Goal: Task Accomplishment & Management: Manage account settings

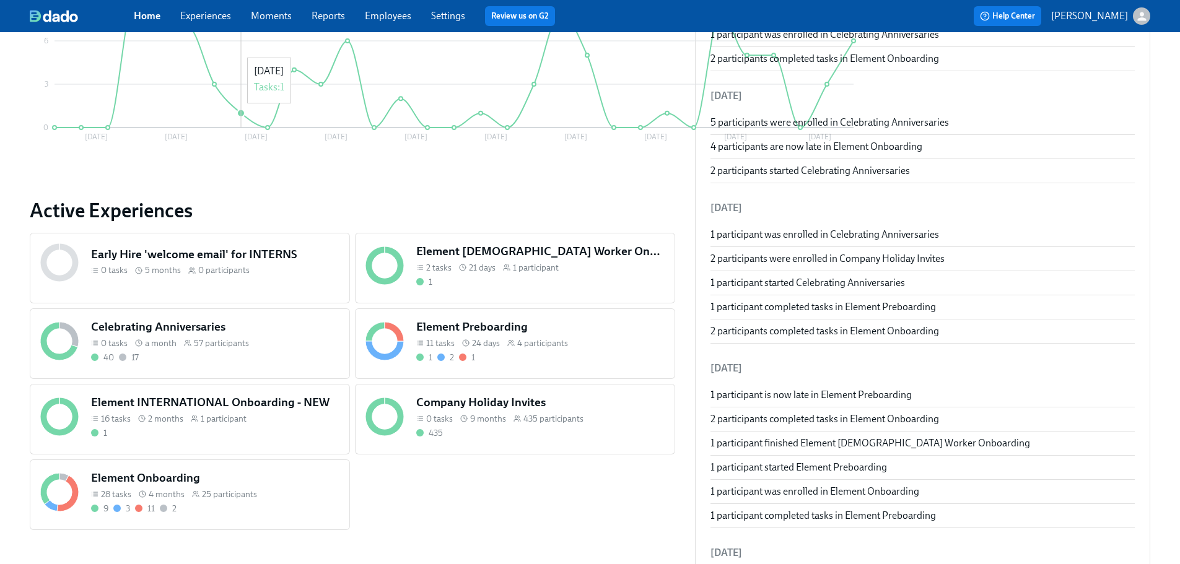
scroll to position [310, 0]
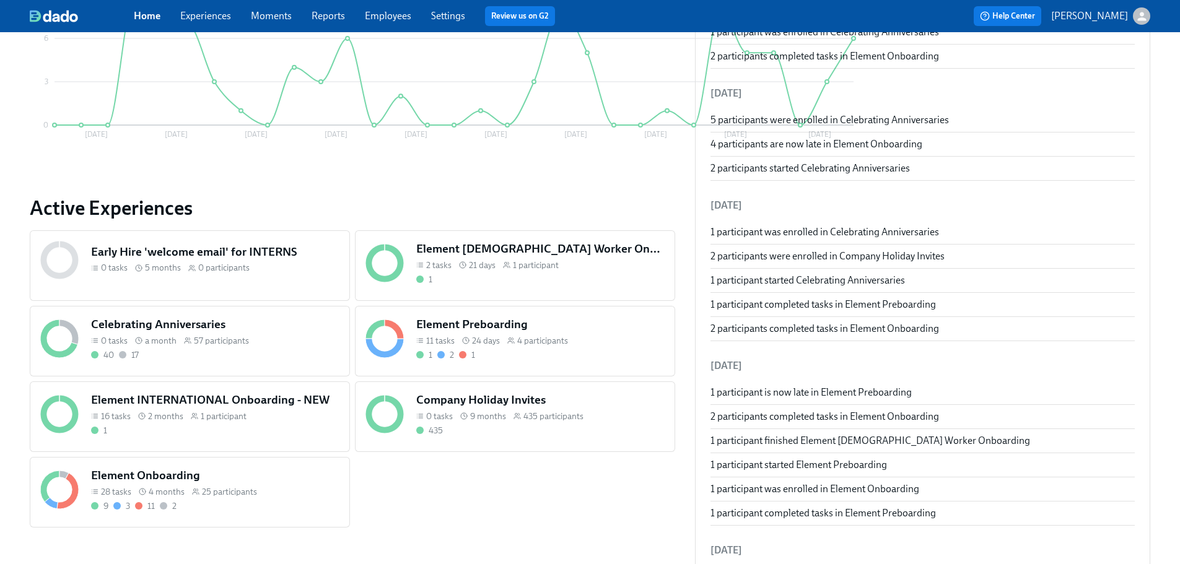
click at [517, 336] on span "4 participants" at bounding box center [542, 341] width 51 height 12
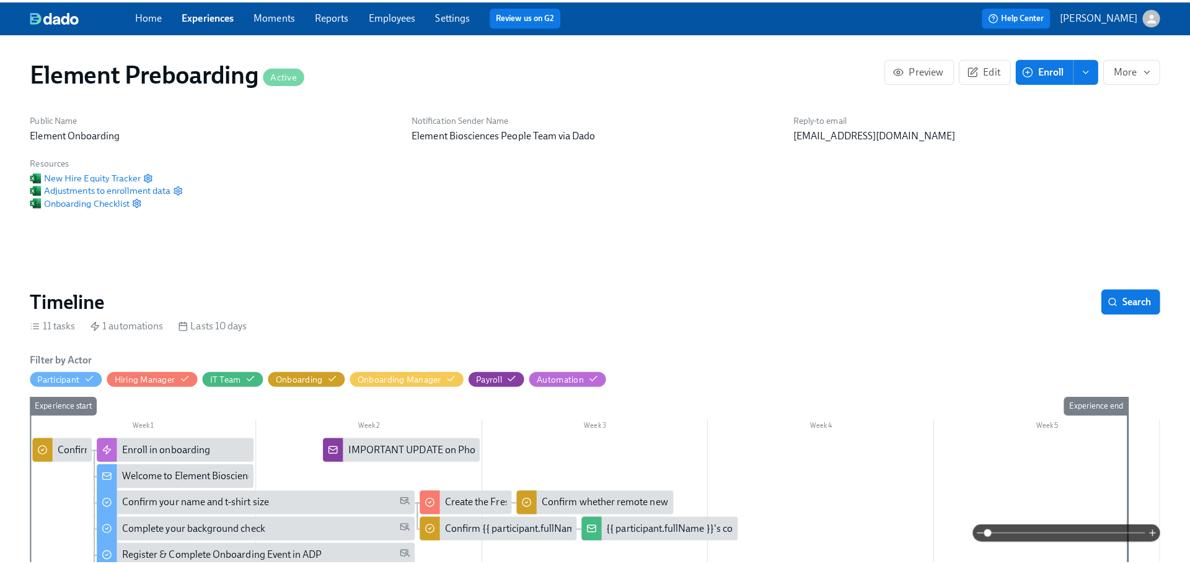
scroll to position [0, 44]
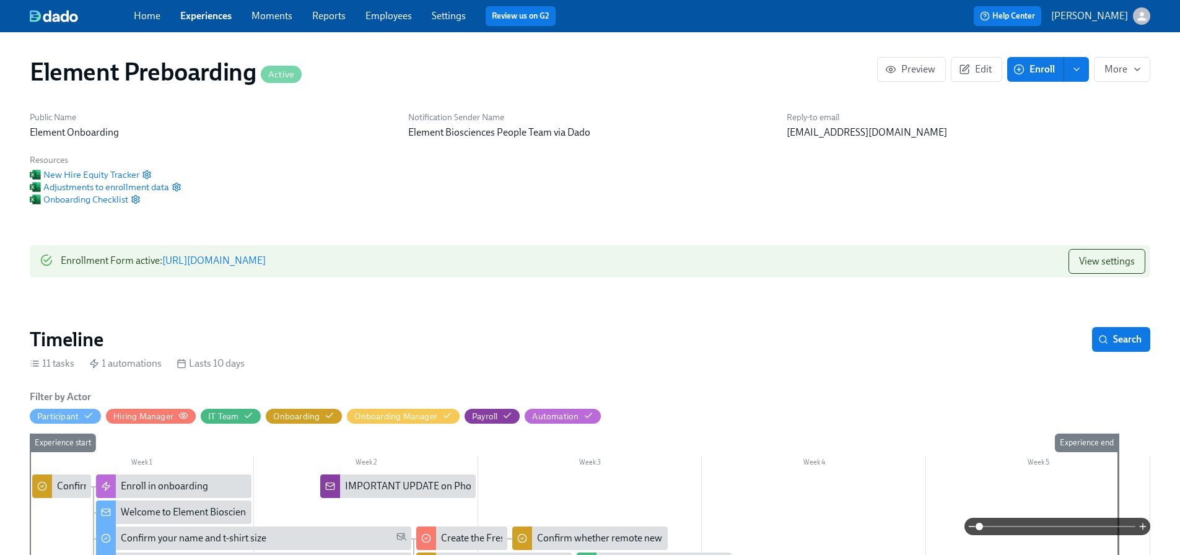
click at [185, 415] on circle "button" at bounding box center [183, 416] width 2 height 2
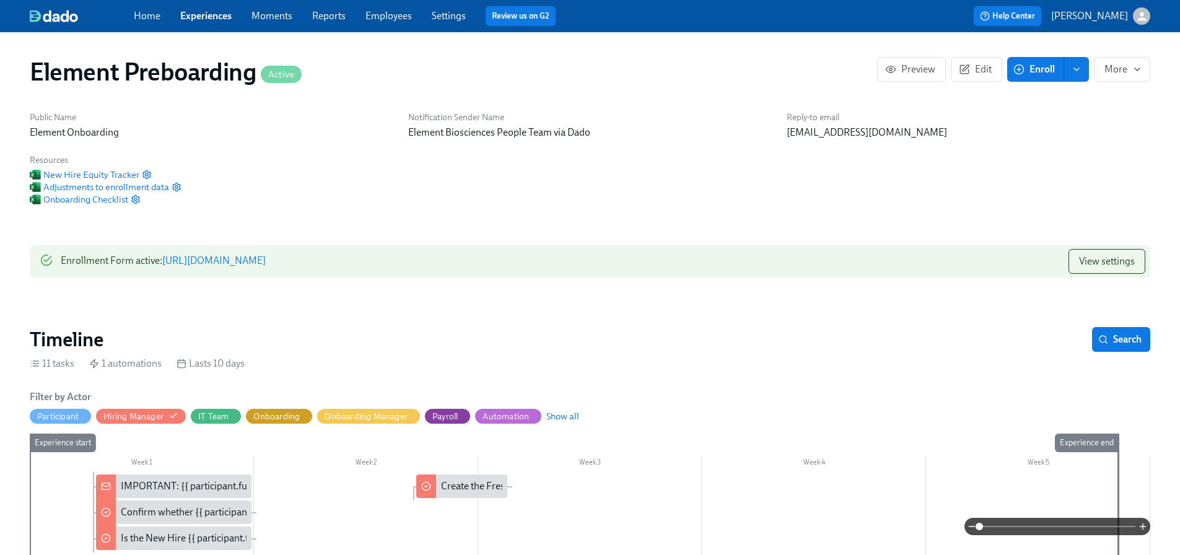
click at [172, 480] on div "IMPORTANT: {{ participant.fullName }} has accepted our offer!" at bounding box center [253, 487] width 265 height 14
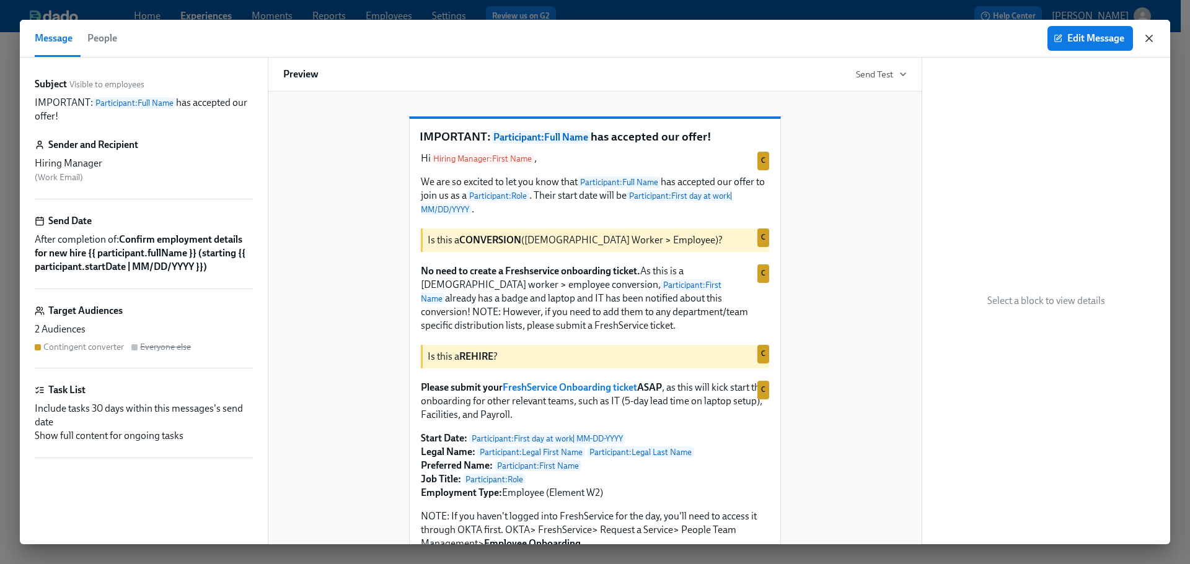
click at [1149, 40] on icon "button" at bounding box center [1149, 38] width 6 height 6
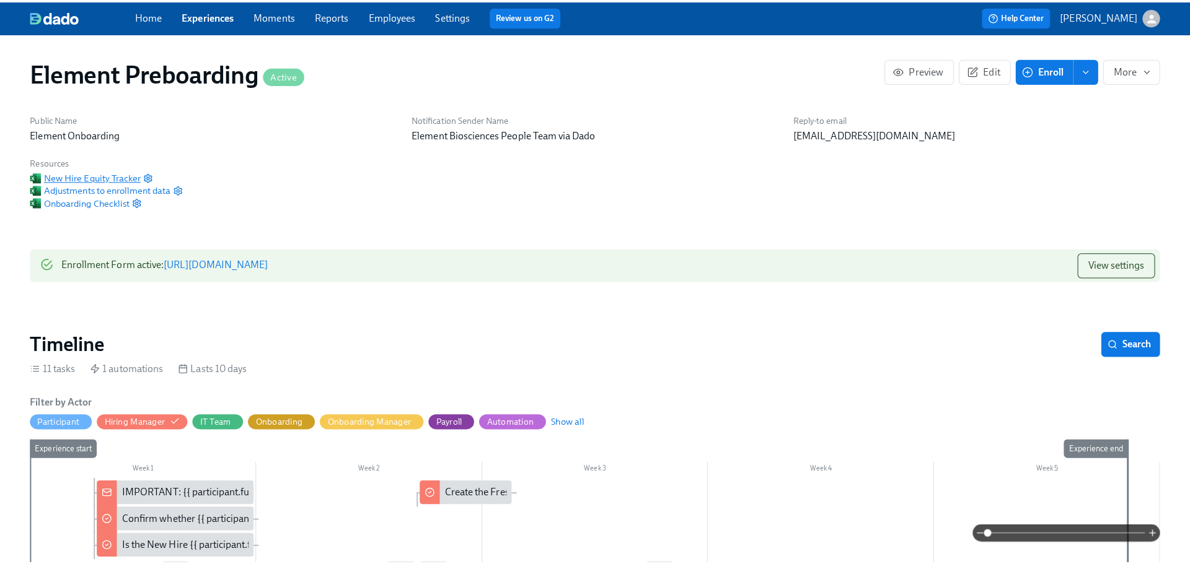
scroll to position [0, 35]
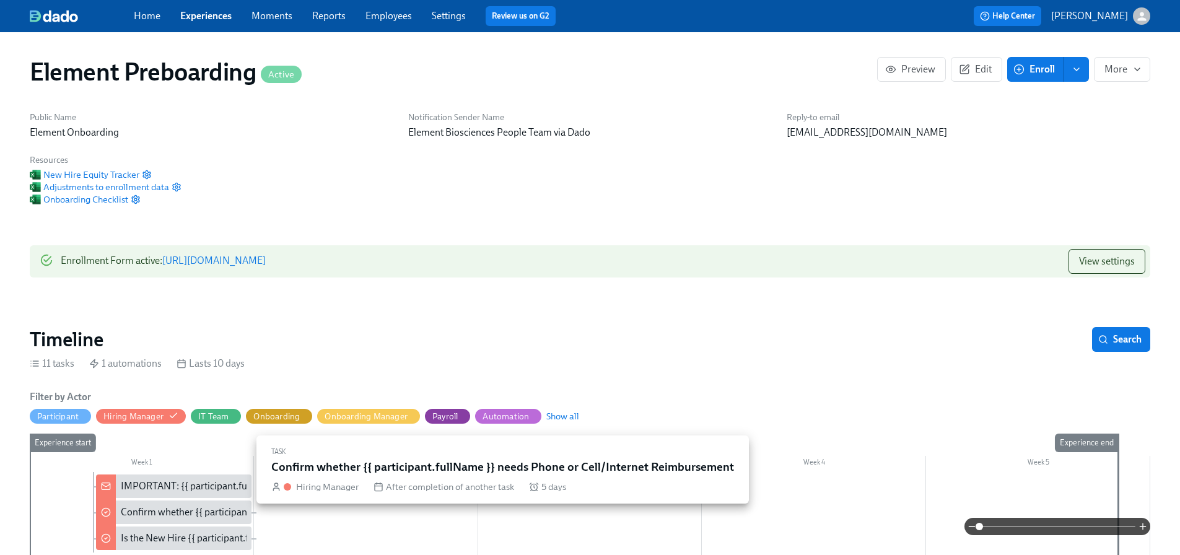
click at [151, 506] on div "Confirm whether {{ participant.fullName }} needs Phone or Cell/Internet Reimbur…" at bounding box center [308, 513] width 375 height 14
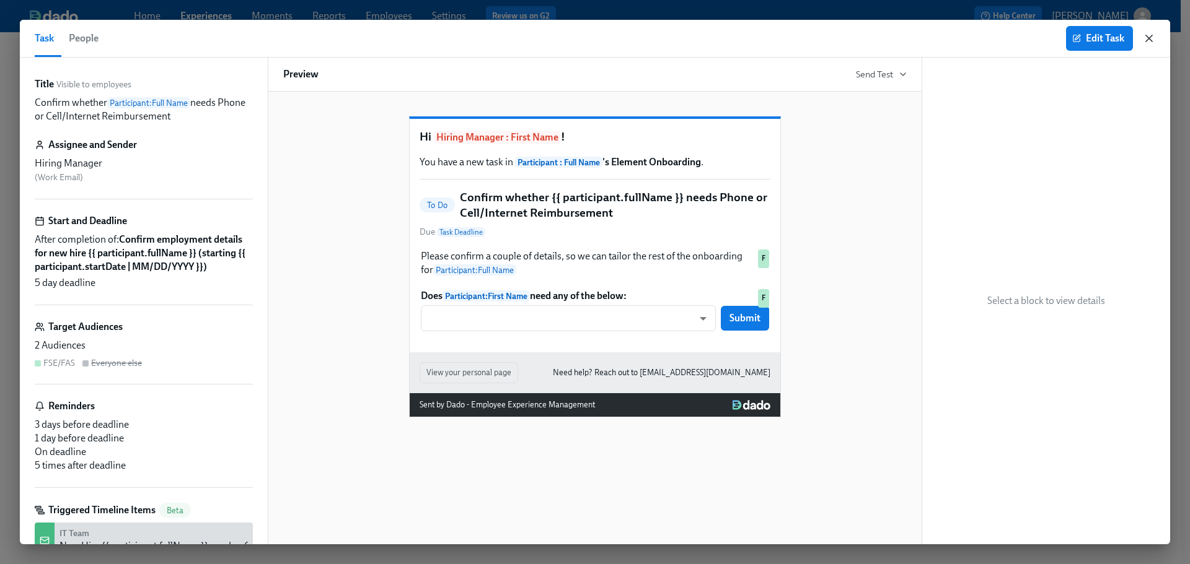
click at [1151, 39] on icon "button" at bounding box center [1149, 38] width 12 height 12
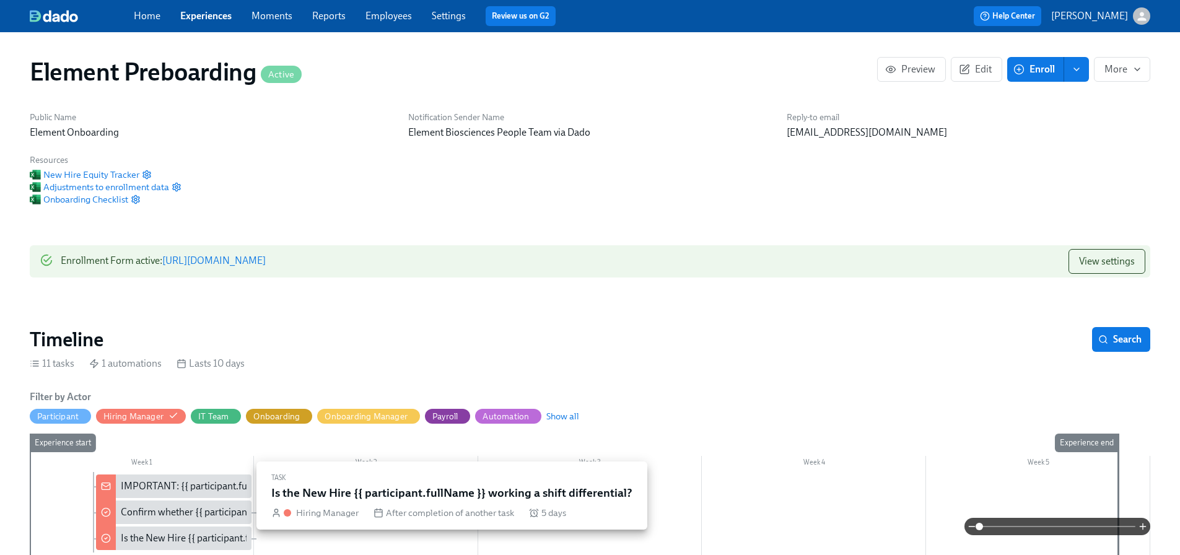
click at [172, 532] on div "Is the New Hire {{ participant.fullName }} working a shift differential?" at bounding box center [266, 539] width 291 height 14
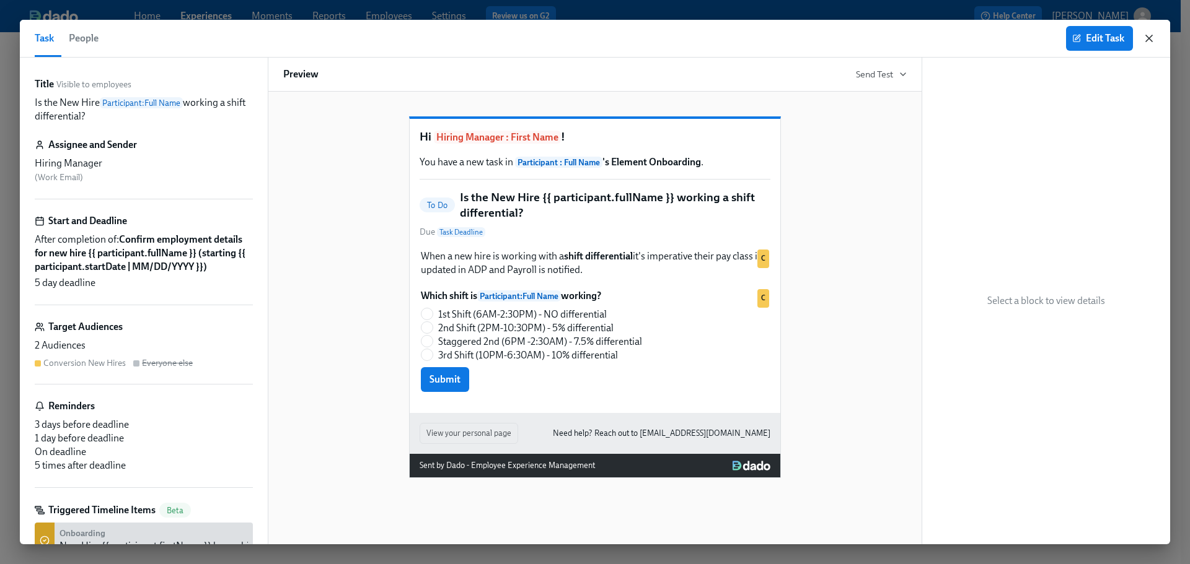
click at [1151, 40] on icon "button" at bounding box center [1149, 38] width 6 height 6
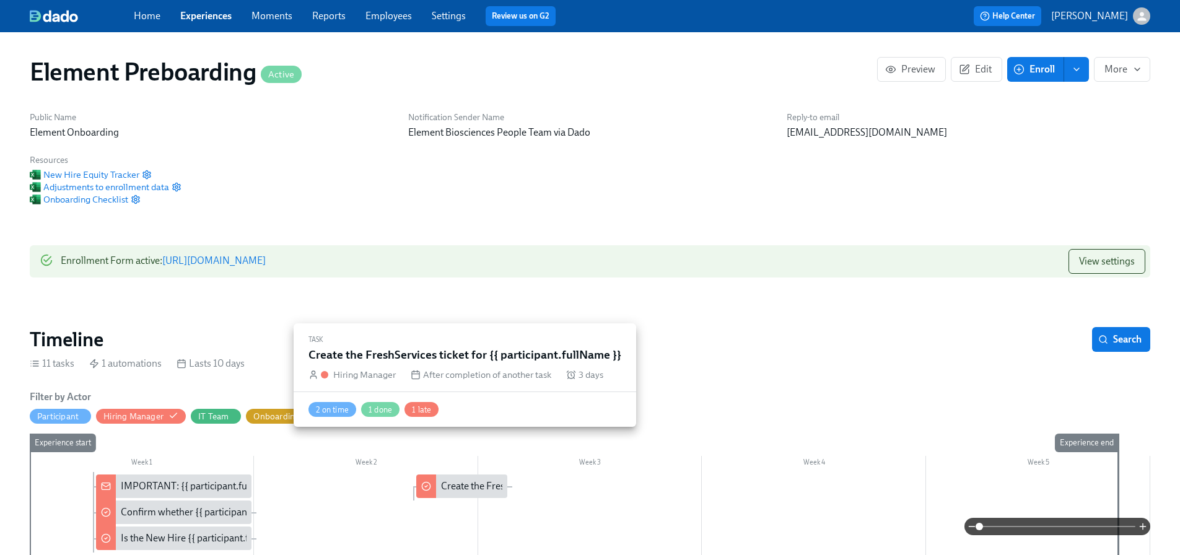
click at [469, 480] on div "Create the FreshServices ticket for {{ participant.fullName }}" at bounding box center [566, 487] width 251 height 14
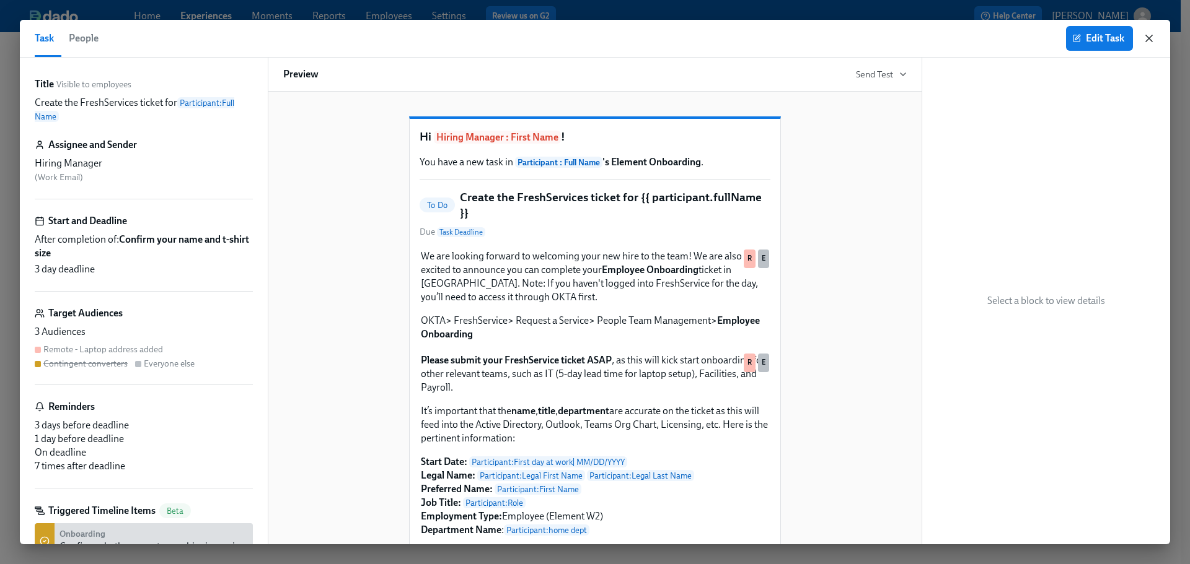
click at [1152, 40] on icon "button" at bounding box center [1149, 38] width 12 height 12
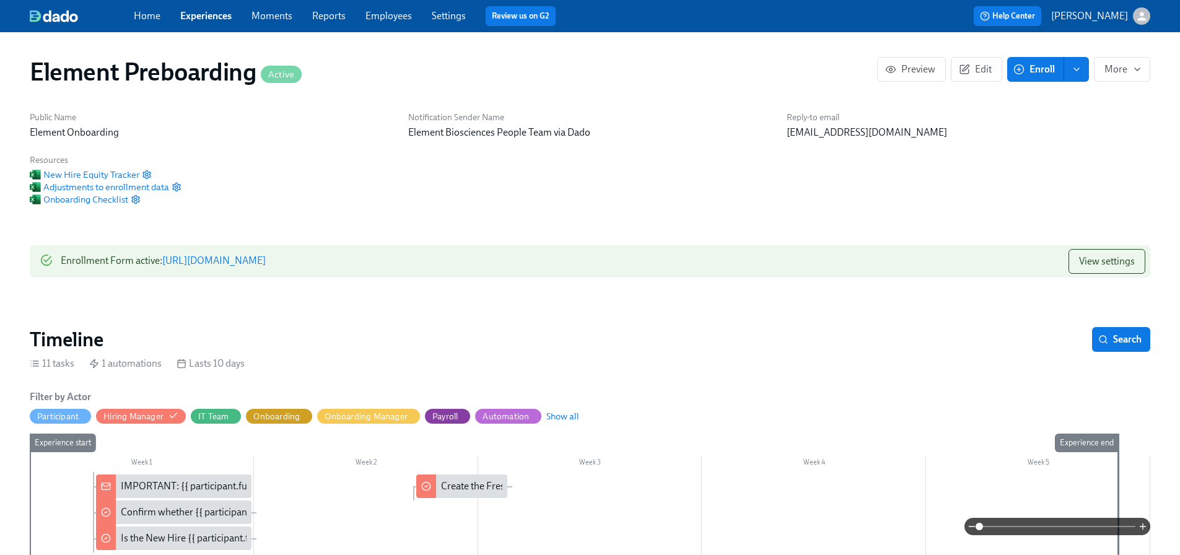
click at [210, 15] on link "Experiences" at bounding box center [205, 16] width 51 height 12
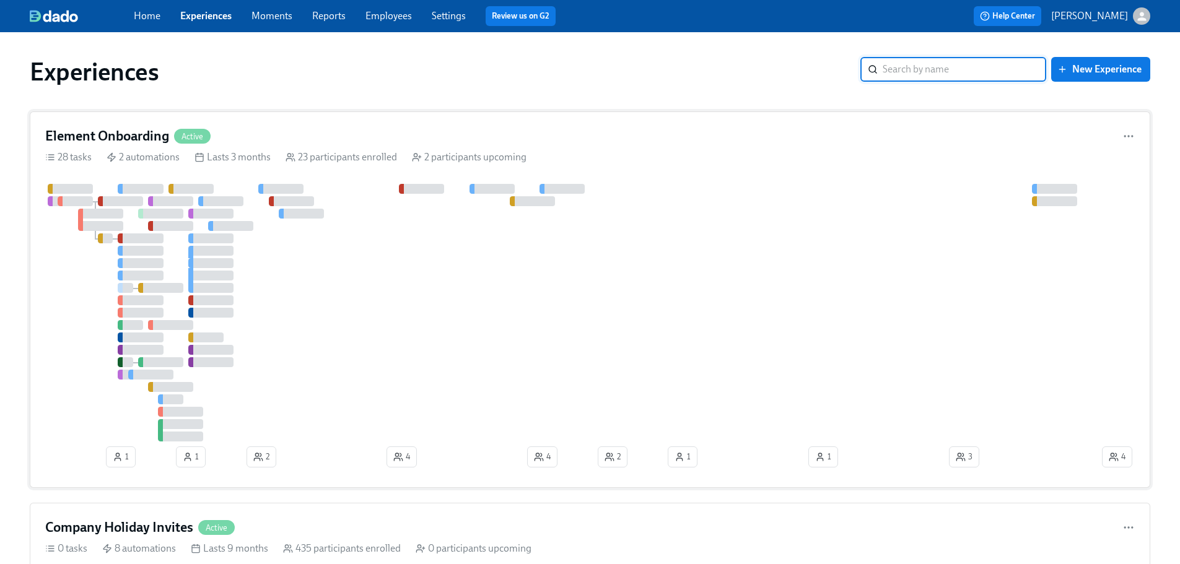
click at [393, 323] on div at bounding box center [572, 313] width 1055 height 258
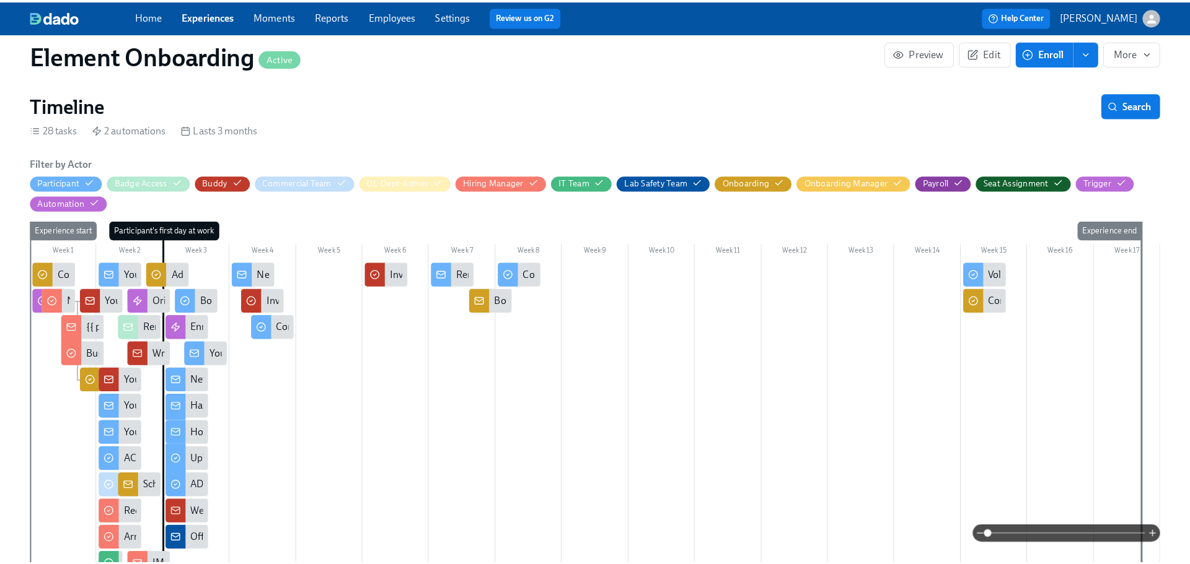
scroll to position [0, 15267]
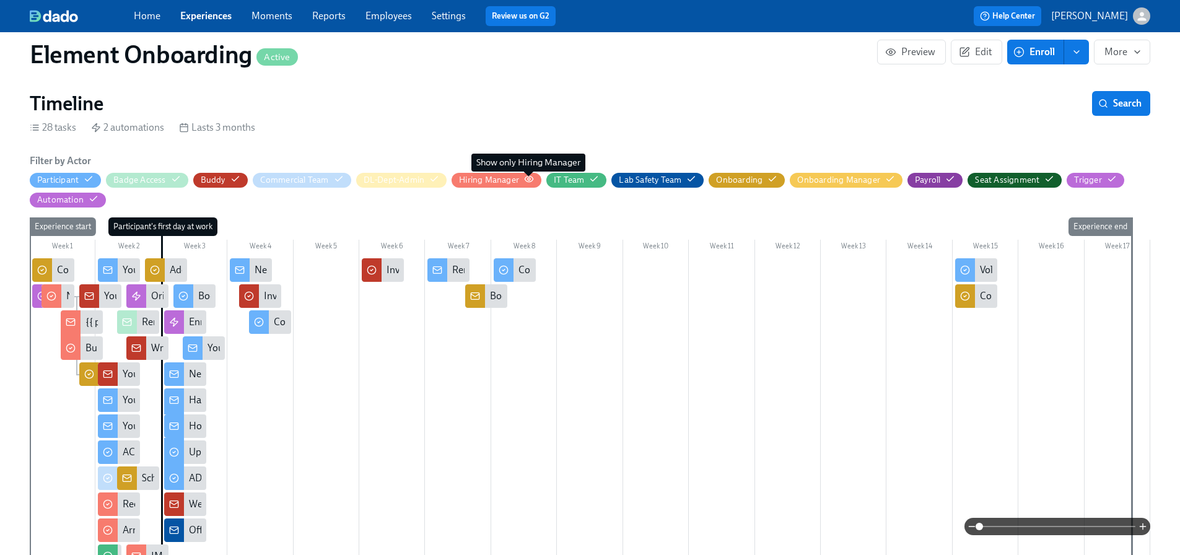
click at [532, 178] on icon "button" at bounding box center [529, 179] width 8 height 6
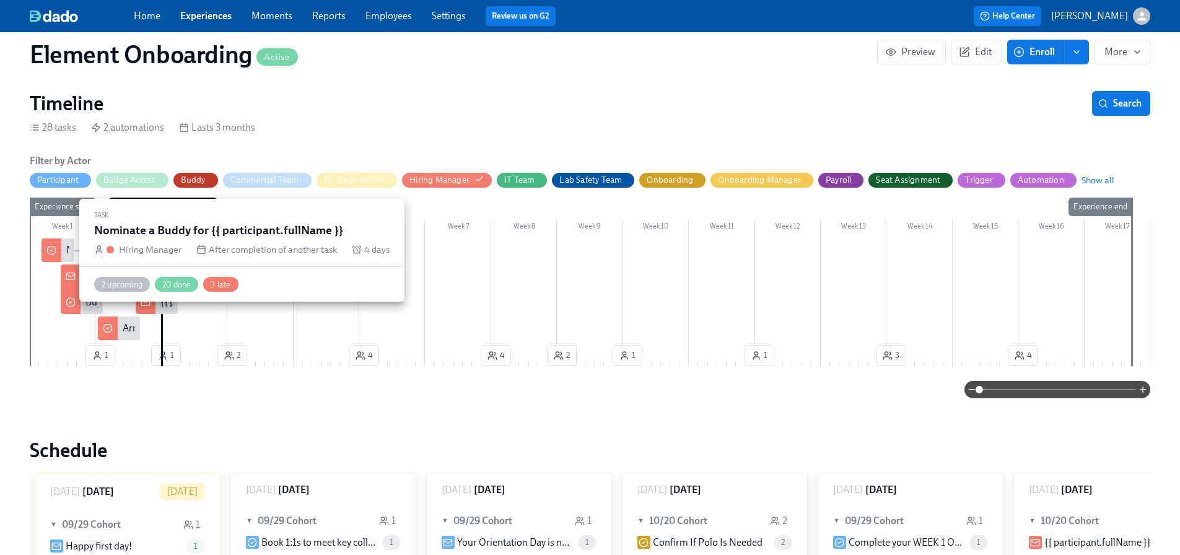
click at [64, 250] on div "Nominate a Buddy for {{ participant.fullName }}" at bounding box center [58, 251] width 33 height 24
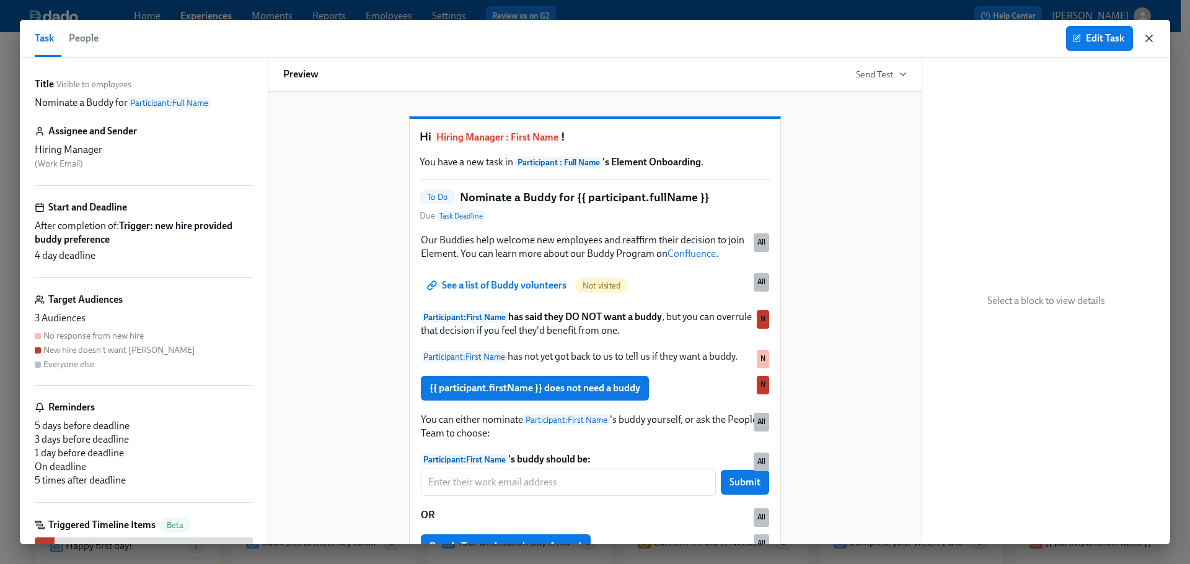
click at [1149, 39] on icon "button" at bounding box center [1149, 38] width 6 height 6
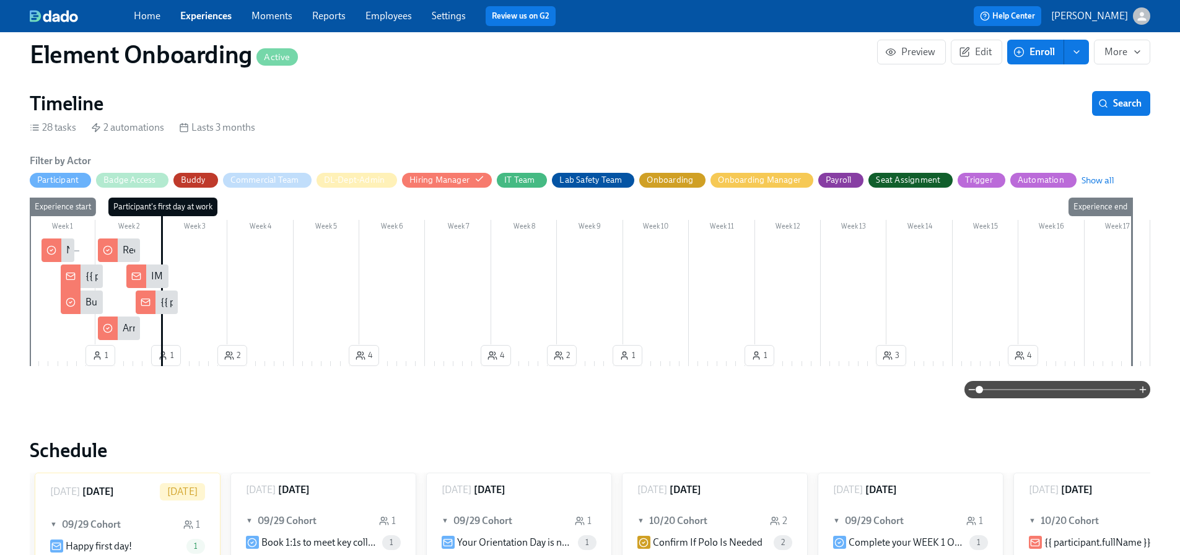
click at [86, 275] on div "{{ participant.fullName }}'s first day is quickly approaching!" at bounding box center [210, 277] width 248 height 14
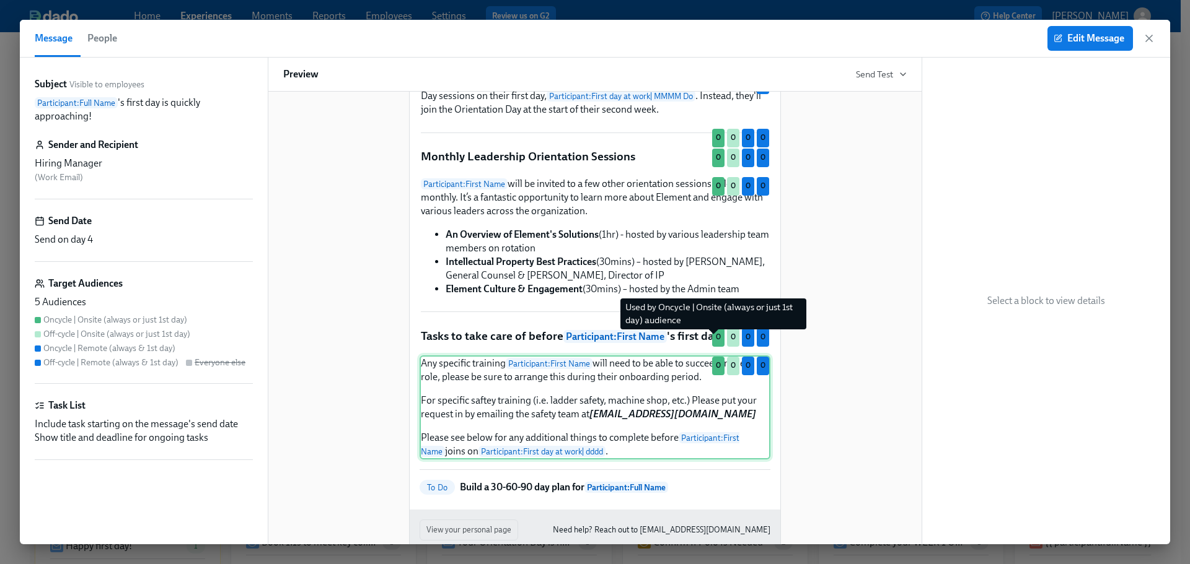
scroll to position [991, 0]
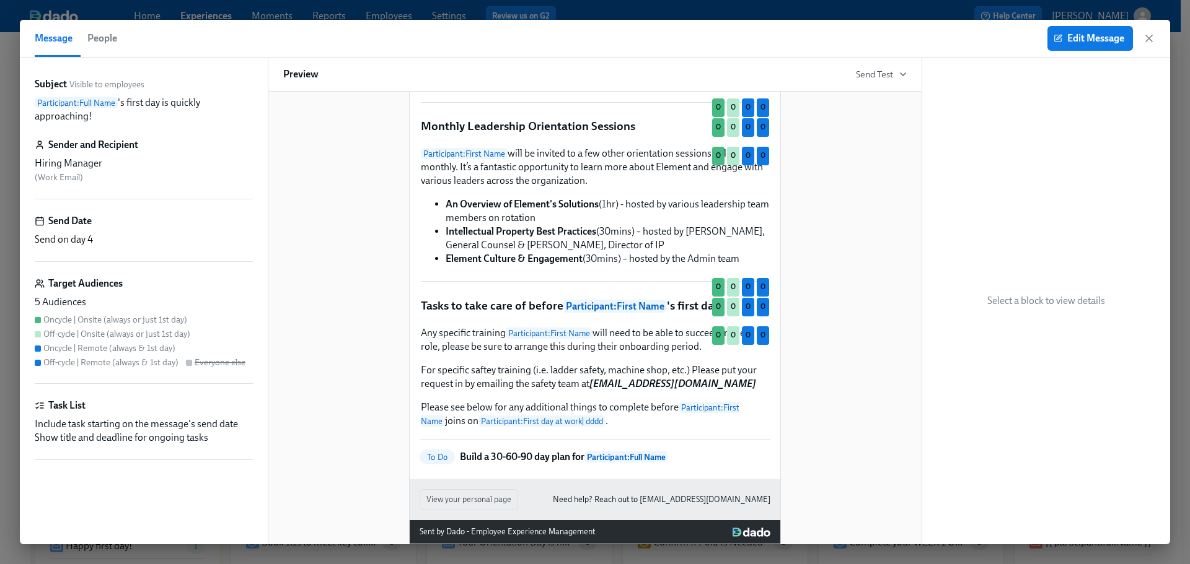
drag, startPoint x: 1146, startPoint y: 38, endPoint x: 737, endPoint y: 252, distance: 461.7
click at [1146, 38] on icon "button" at bounding box center [1149, 38] width 12 height 12
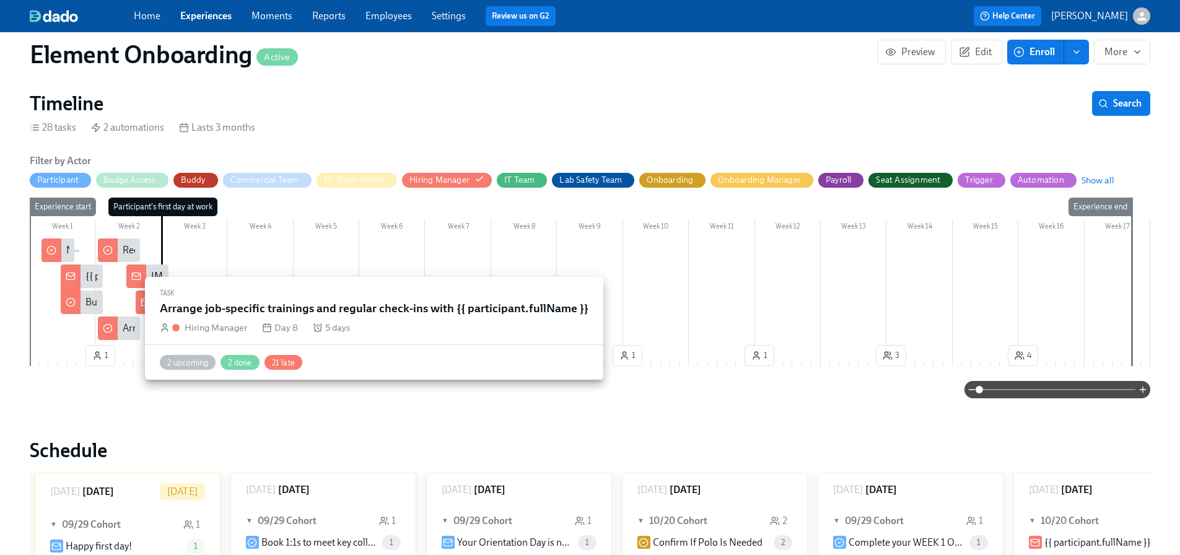
click at [115, 331] on div at bounding box center [108, 329] width 20 height 24
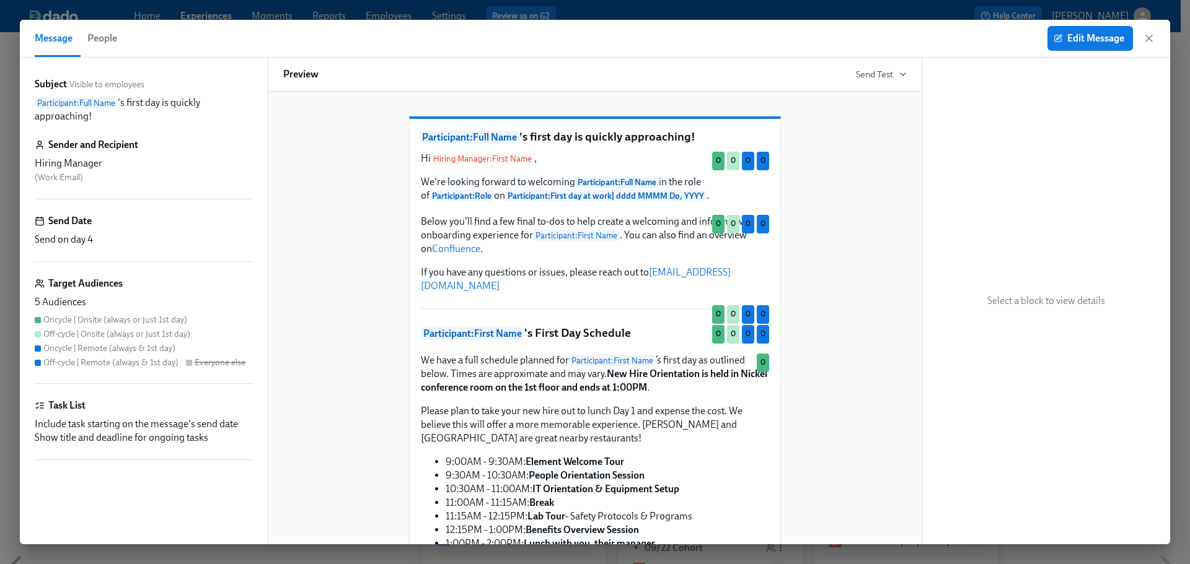
scroll to position [0, 18840]
